Goal: Task Accomplishment & Management: Complete application form

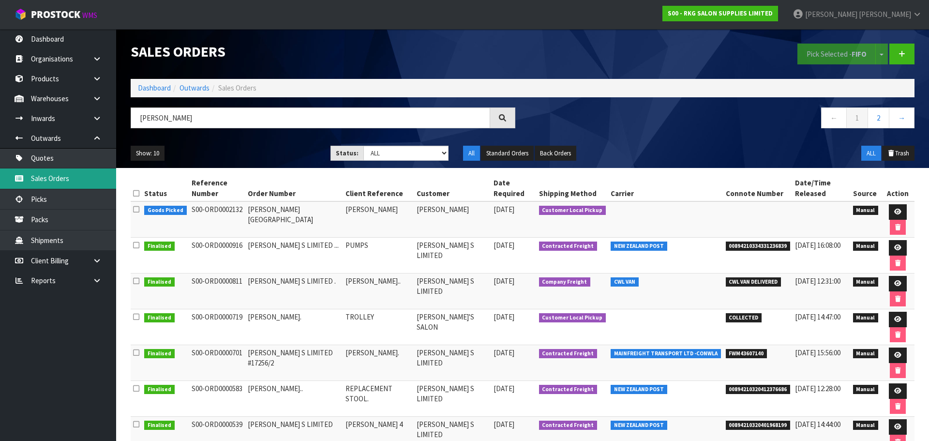
click at [59, 176] on link "Sales Orders" at bounding box center [58, 178] width 116 height 20
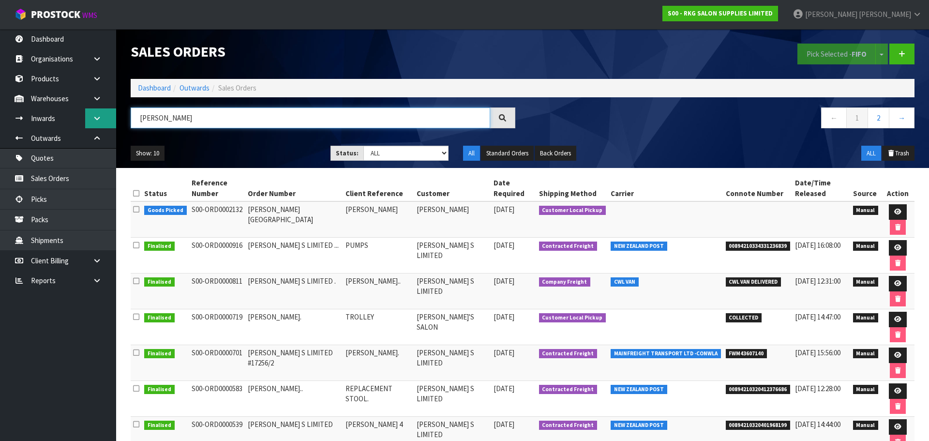
drag, startPoint x: 171, startPoint y: 117, endPoint x: 109, endPoint y: 117, distance: 61.5
click at [109, 117] on body "Toggle navigation ProStock WMS S00 - RKG SALON SUPPLIES LIMITED [PERSON_NAME] L…" at bounding box center [464, 220] width 929 height 441
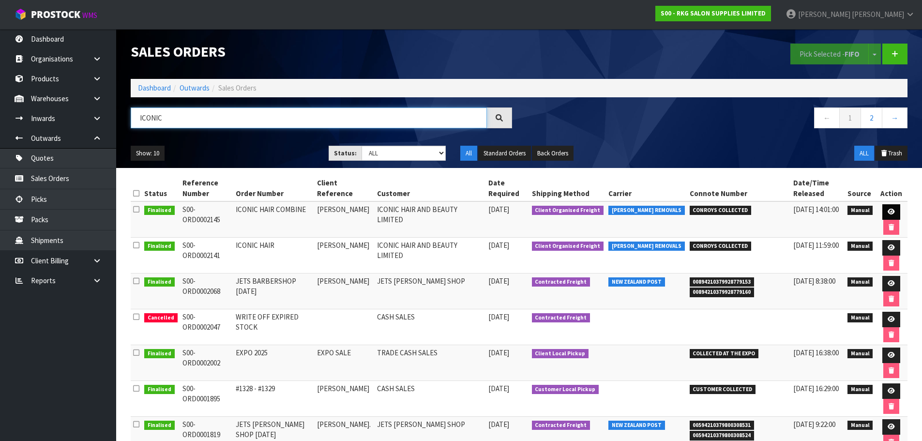
type input "ICONIC"
click at [882, 211] on link at bounding box center [891, 211] width 18 height 15
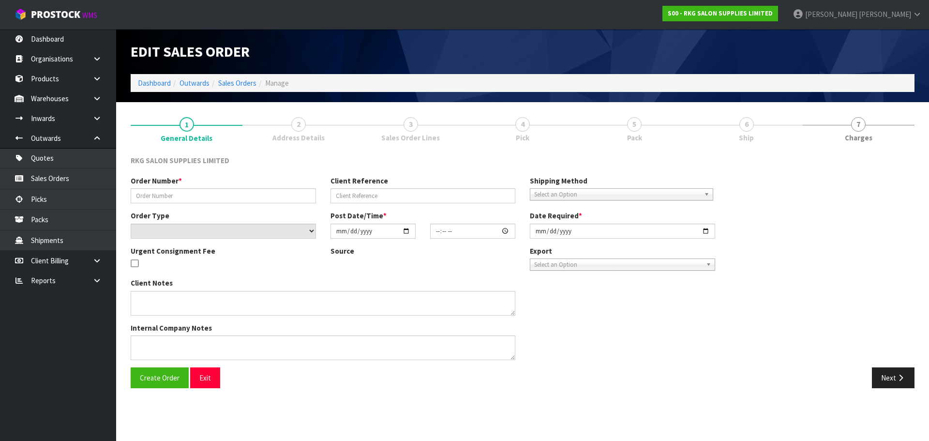
type input "ICONIC HAIR COMBINE"
type input "[PERSON_NAME]"
select select "number:0"
type input "[DATE]"
type input "00:00:00.000"
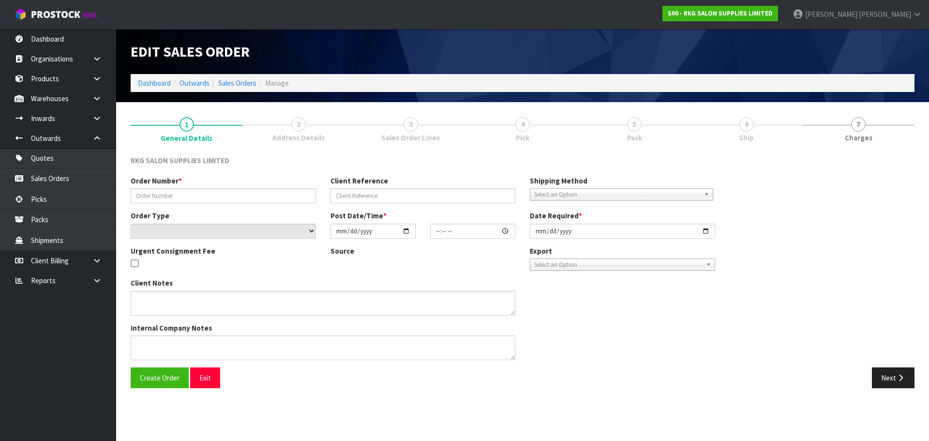
type input "[DATE]"
type textarea "COMBINE ORDER WITH S0#2141"
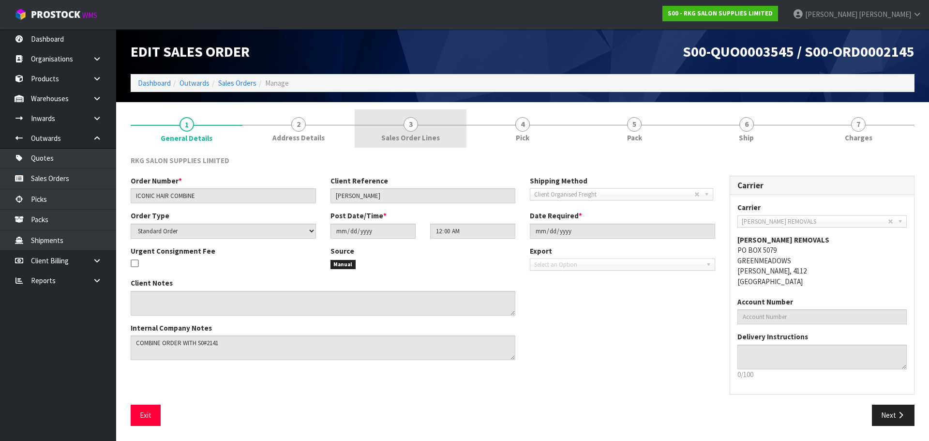
click at [414, 122] on span "3" at bounding box center [411, 124] width 15 height 15
